Goal: Task Accomplishment & Management: Use online tool/utility

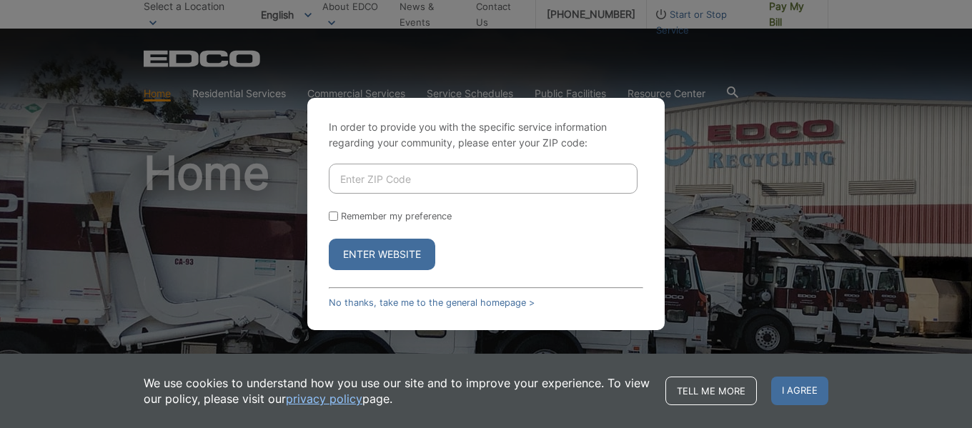
click at [441, 179] on input "Enter ZIP Code" at bounding box center [483, 179] width 309 height 30
type input "92078"
click at [390, 252] on button "Enter Website" at bounding box center [382, 254] width 107 height 31
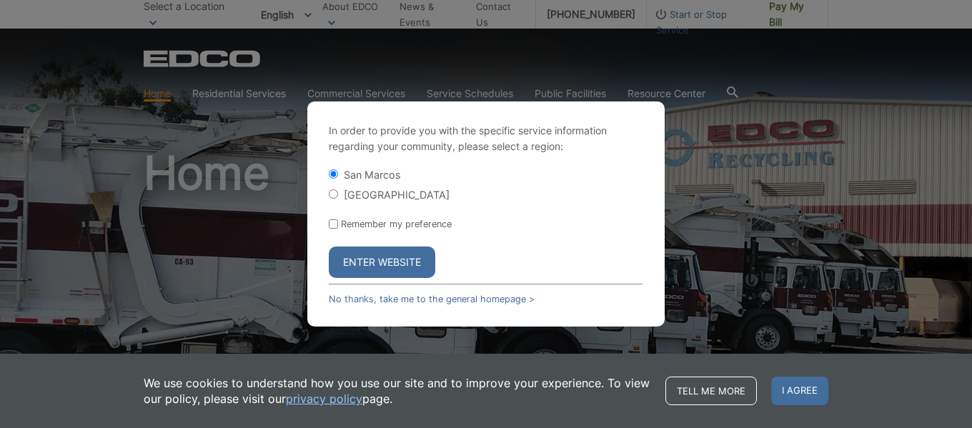
click at [392, 264] on button "Enter Website" at bounding box center [382, 262] width 107 height 31
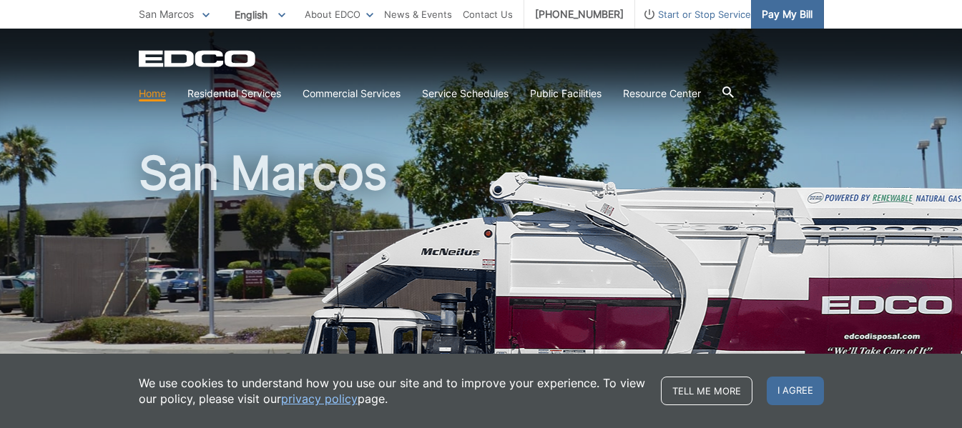
click at [782, 7] on span "Pay My Bill" at bounding box center [787, 14] width 51 height 16
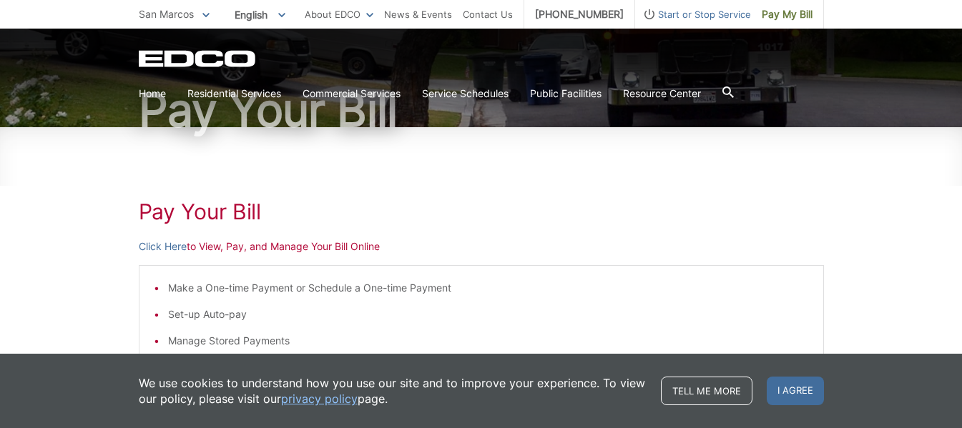
scroll to position [132, 0]
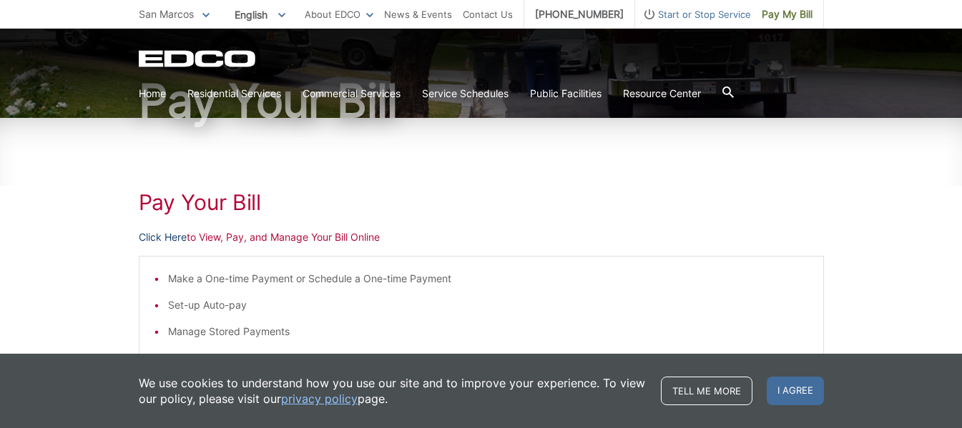
click at [172, 238] on link "Click Here" at bounding box center [163, 238] width 48 height 16
